Goal: Navigation & Orientation: Find specific page/section

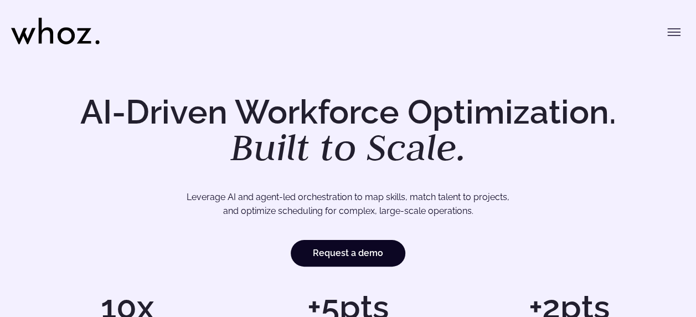
click at [674, 25] on icon "Toggle menu" at bounding box center [674, 31] width 13 height 13
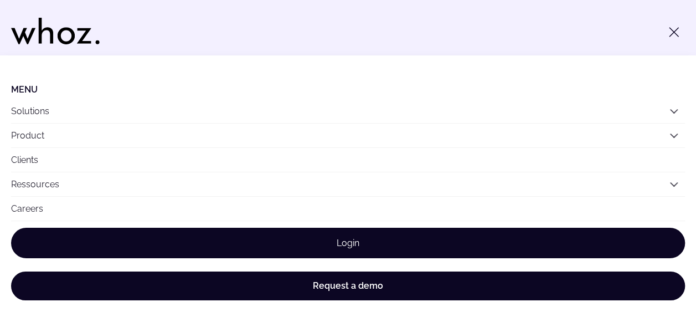
click at [345, 242] on link "Login" at bounding box center [348, 243] width 674 height 30
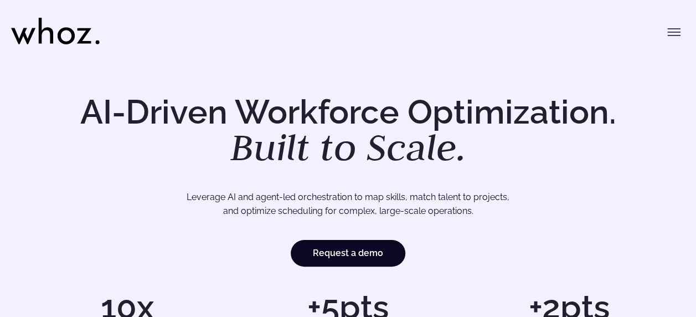
click at [316, 66] on div "AI-Driven Workforce Optimization. Built to Scale. Leverage AI and agent-led orc…" at bounding box center [348, 225] width 696 height 341
click at [676, 30] on icon "Toggle menu" at bounding box center [674, 31] width 13 height 13
